Goal: Transaction & Acquisition: Download file/media

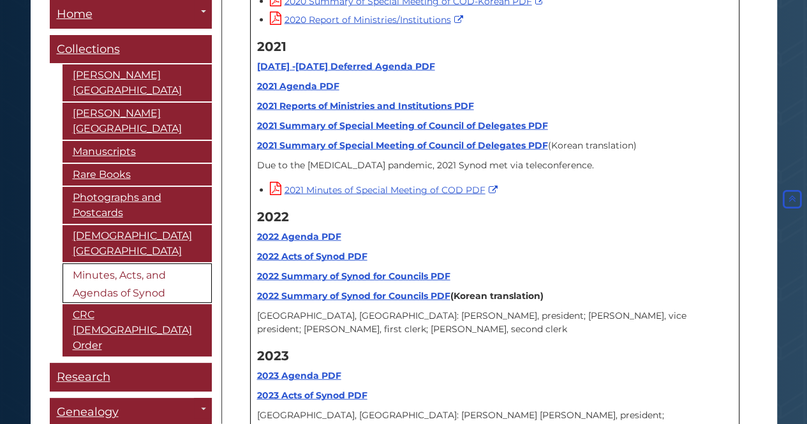
scroll to position [15784, 0]
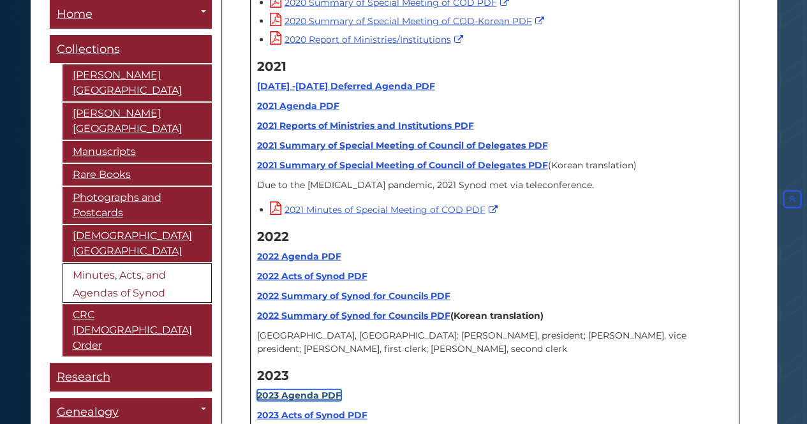
click at [314, 390] on strong "2023 Agenda PDF" at bounding box center [299, 395] width 84 height 11
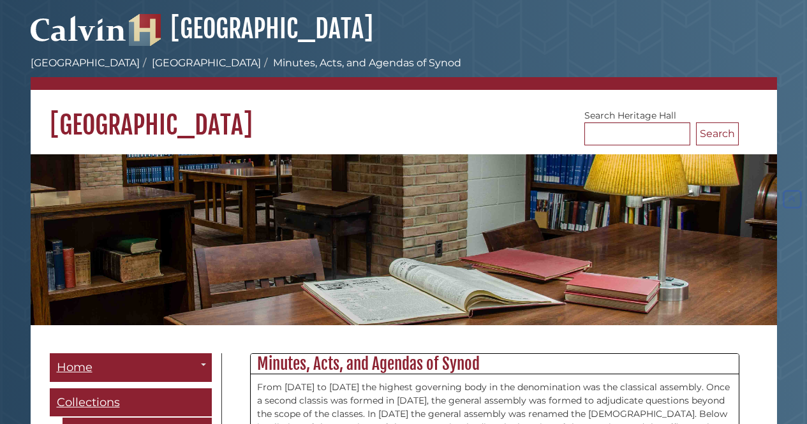
scroll to position [15784, 0]
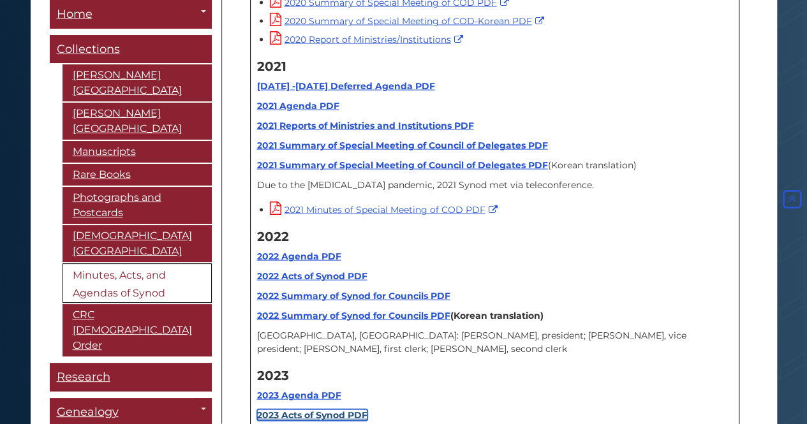
click at [301, 409] on strong "2023 Acts of Synod PDF" at bounding box center [312, 414] width 110 height 11
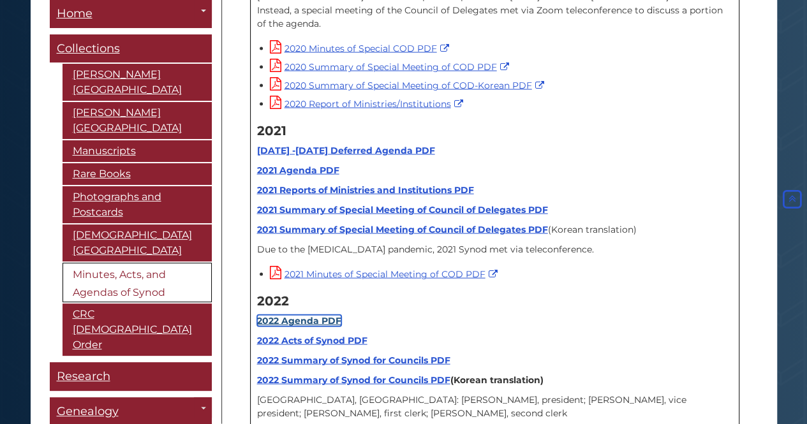
click at [305, 314] on strong "2022 Agenda PDF" at bounding box center [299, 319] width 84 height 11
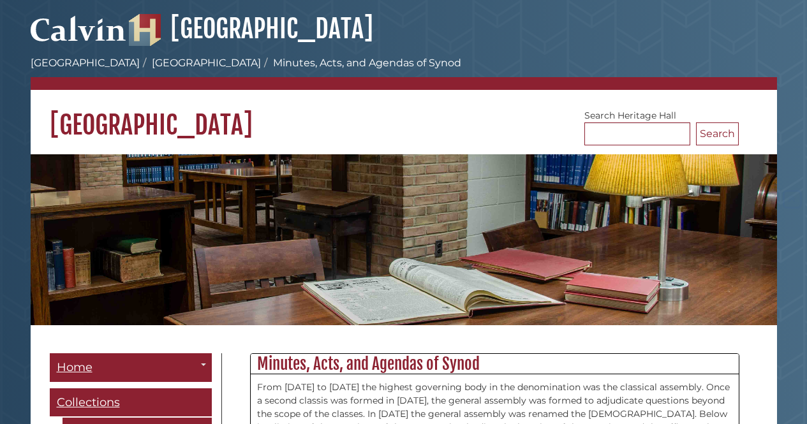
scroll to position [15720, 0]
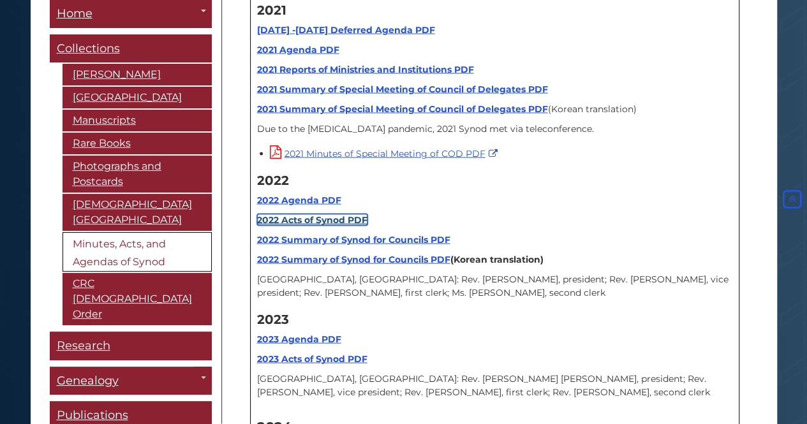
click at [328, 214] on strong "2022 Acts of Synod PDF" at bounding box center [312, 219] width 110 height 11
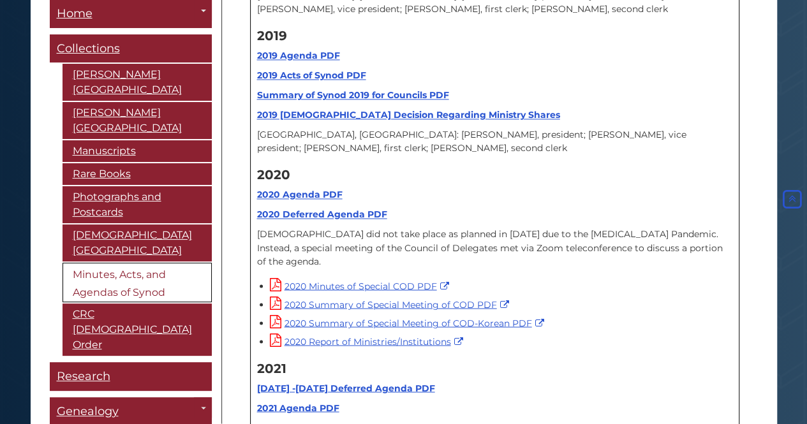
scroll to position [15465, 0]
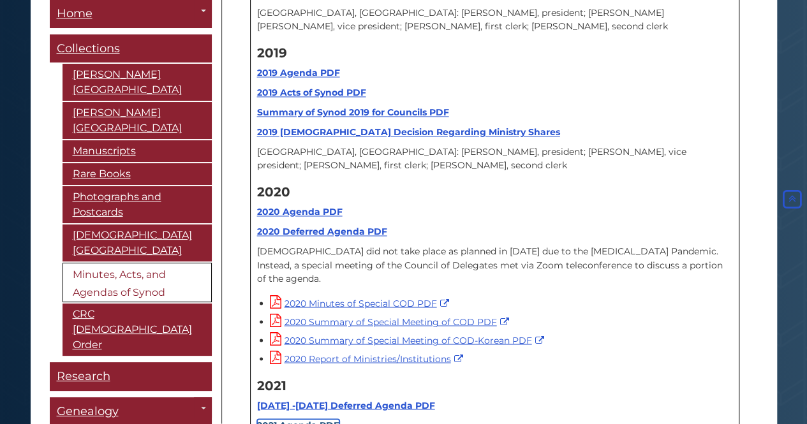
click at [307, 419] on link "2021 Agenda PDF" at bounding box center [298, 424] width 82 height 11
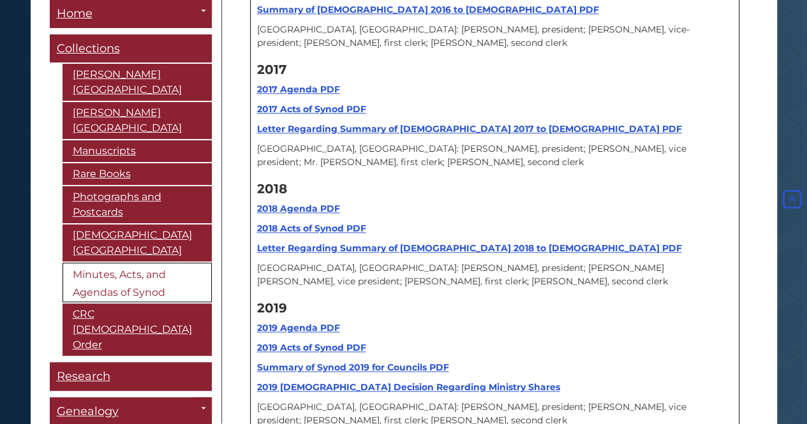
scroll to position [14955, 0]
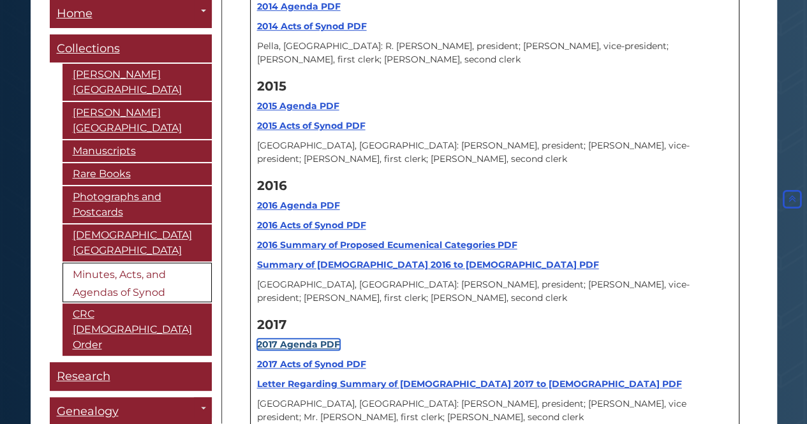
click at [325, 339] on strong "2017 Agenda PDF" at bounding box center [298, 344] width 83 height 11
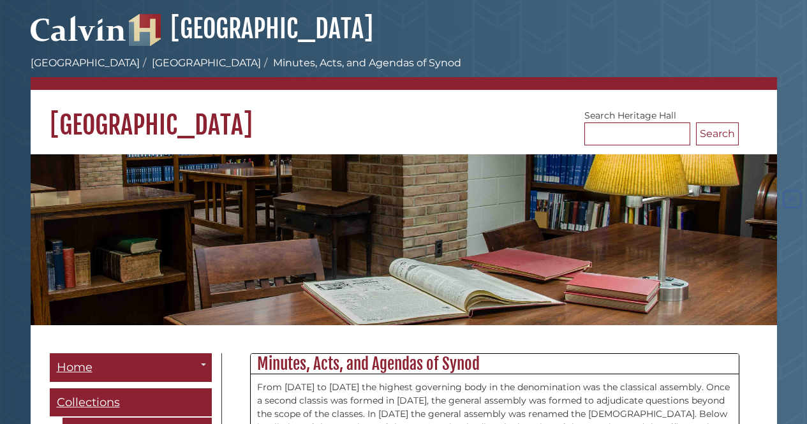
scroll to position [14955, 0]
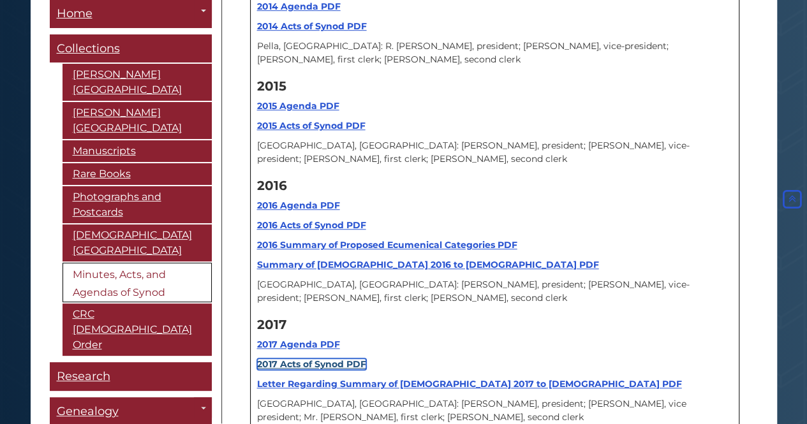
click at [316, 358] on strong "2017 Acts of Synod PDF" at bounding box center [311, 363] width 109 height 11
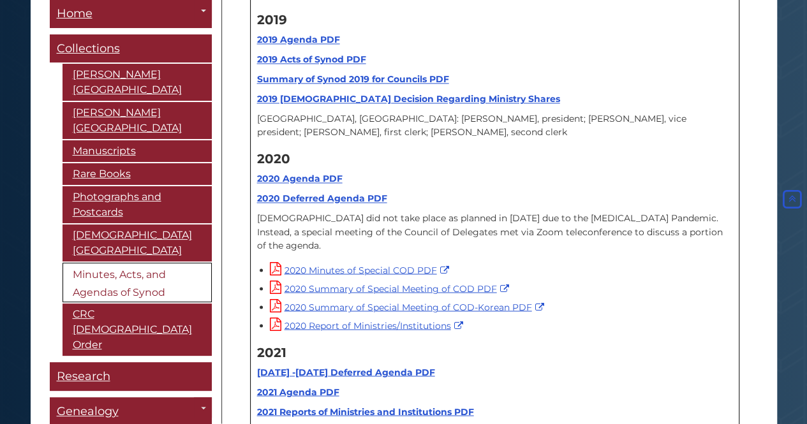
scroll to position [15529, 0]
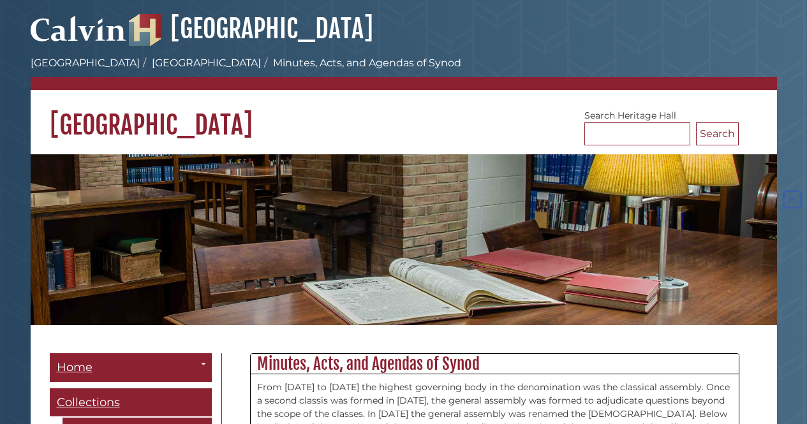
scroll to position [15529, 0]
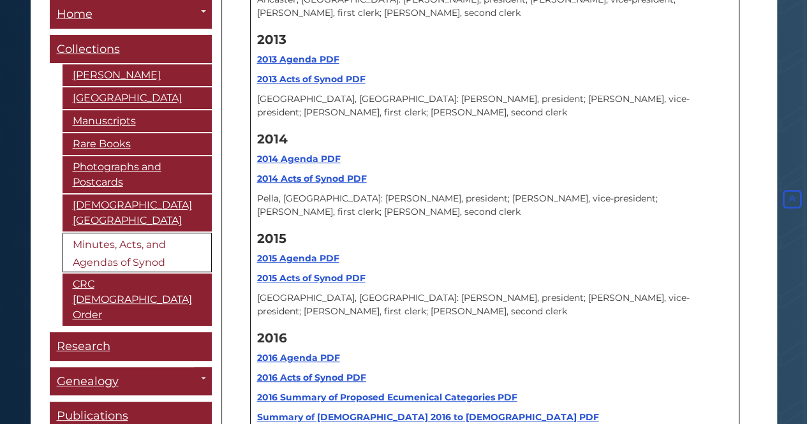
scroll to position [14636, 0]
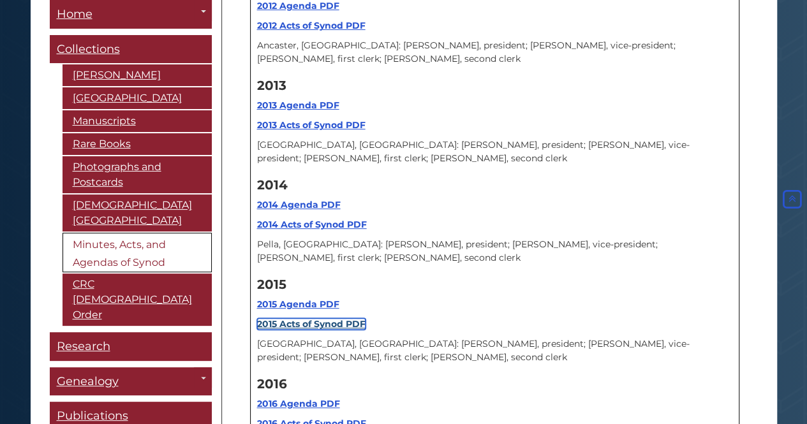
click at [314, 318] on strong "2015 Acts of Synod PDF" at bounding box center [311, 323] width 108 height 11
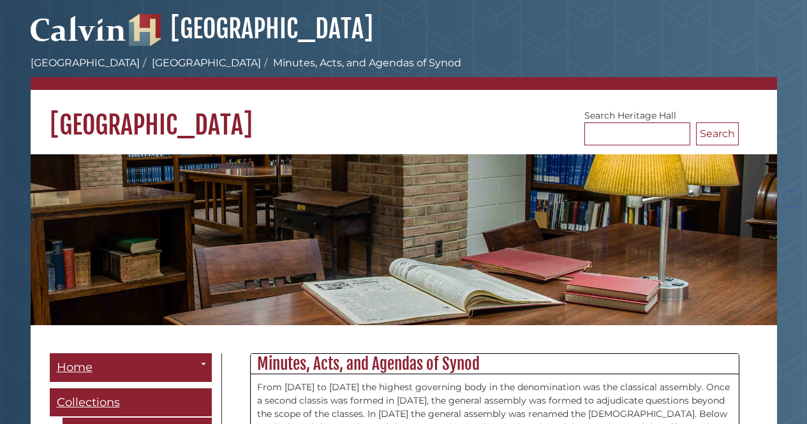
scroll to position [14636, 0]
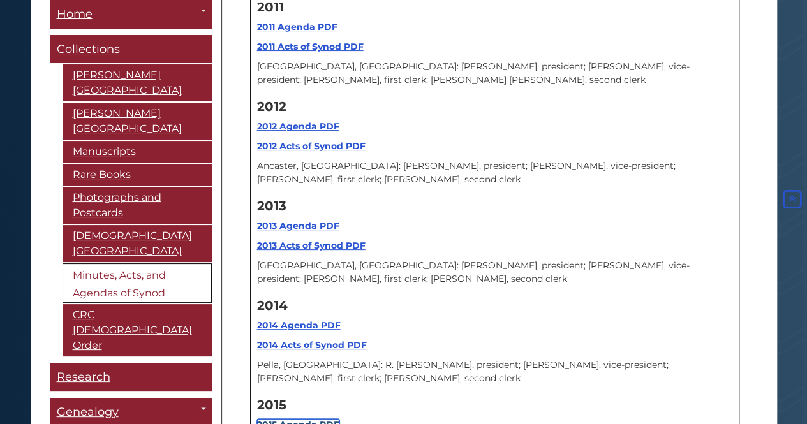
click at [300, 419] on strong "2015 Agenda PDF" at bounding box center [298, 424] width 82 height 11
